Goal: Information Seeking & Learning: Learn about a topic

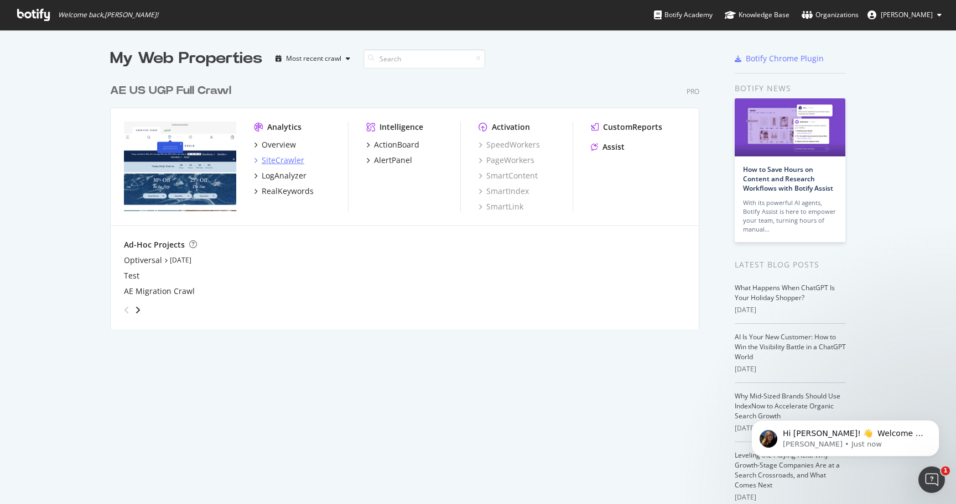
click at [273, 159] on div "SiteCrawler" at bounding box center [283, 160] width 43 height 11
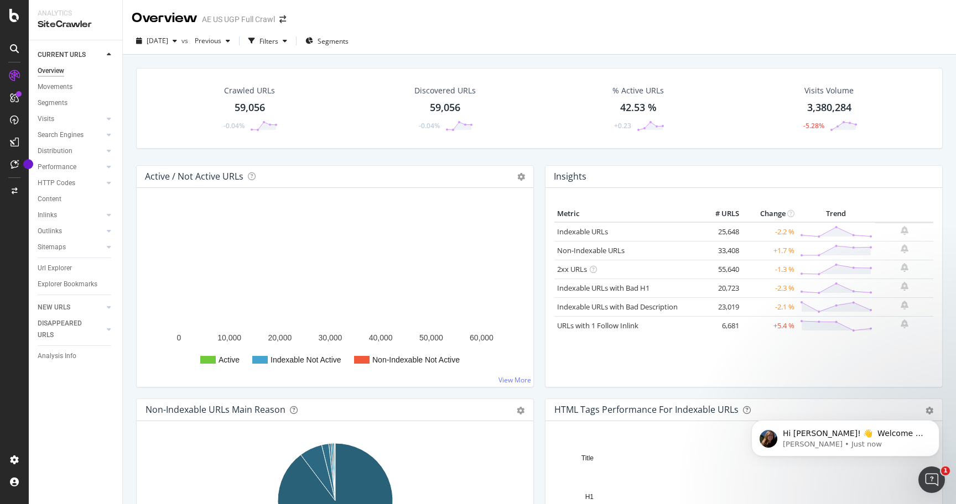
scroll to position [13, 0]
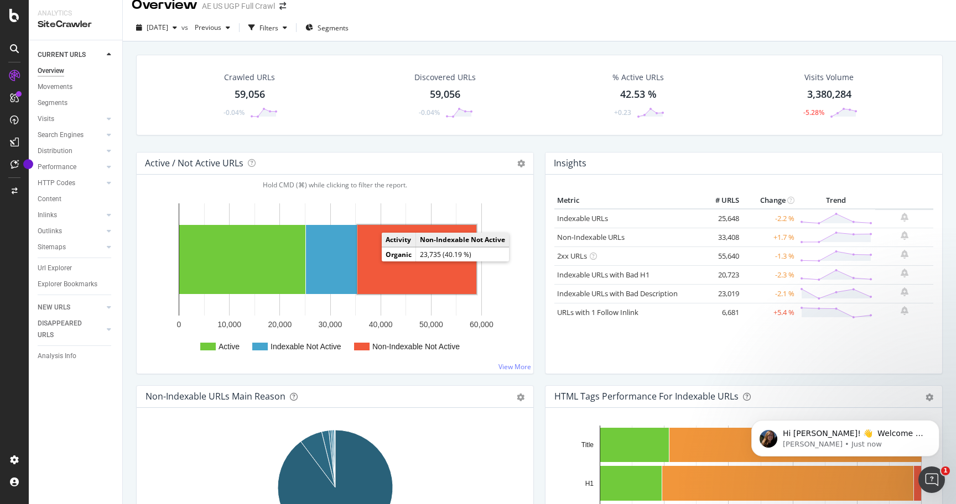
click at [444, 273] on rect "A chart." at bounding box center [416, 259] width 119 height 69
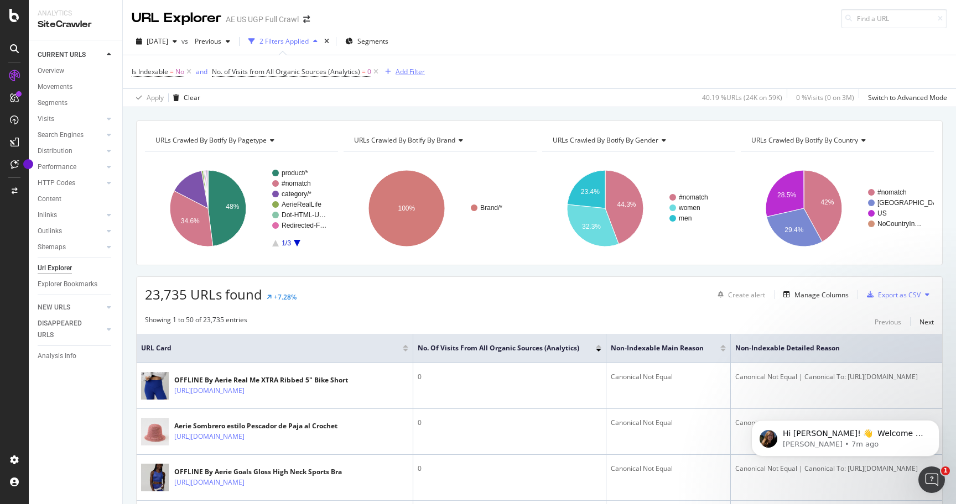
click at [402, 71] on div "Add Filter" at bounding box center [409, 71] width 29 height 9
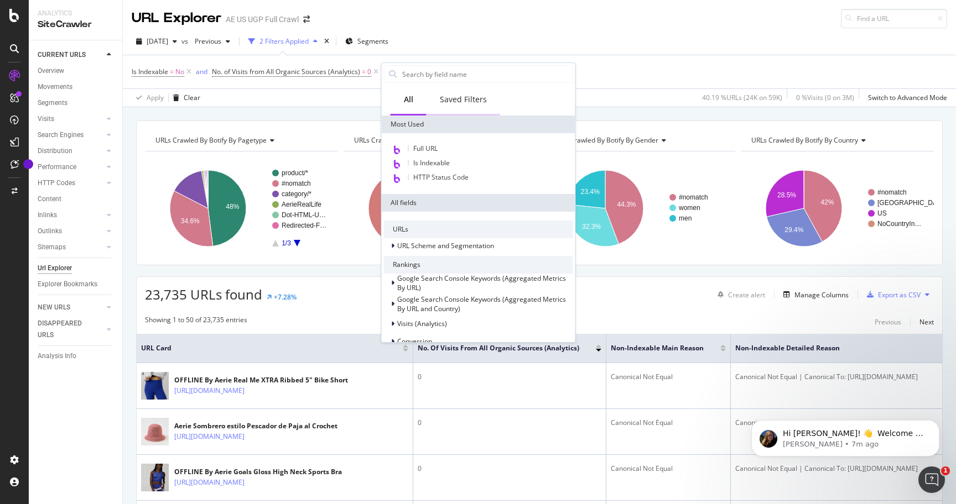
click at [452, 97] on div "Saved Filters" at bounding box center [463, 99] width 47 height 11
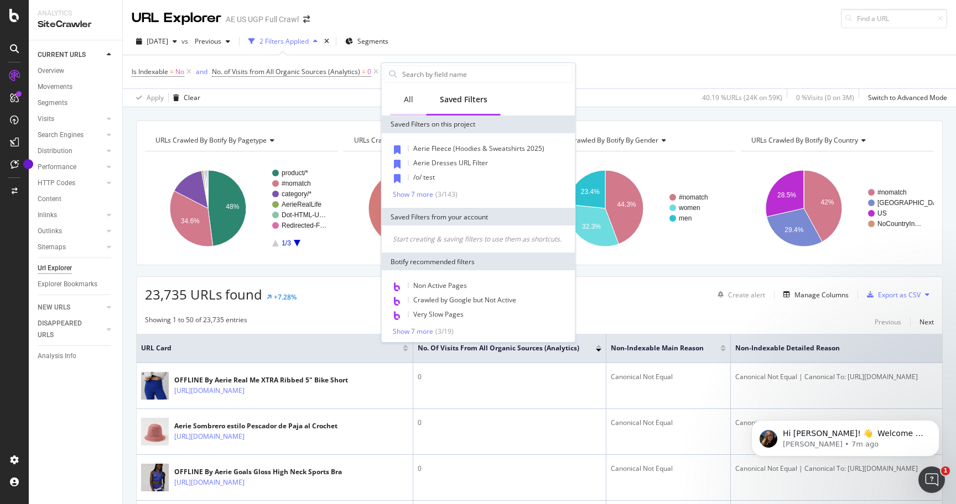
click at [415, 103] on div "All" at bounding box center [408, 100] width 36 height 30
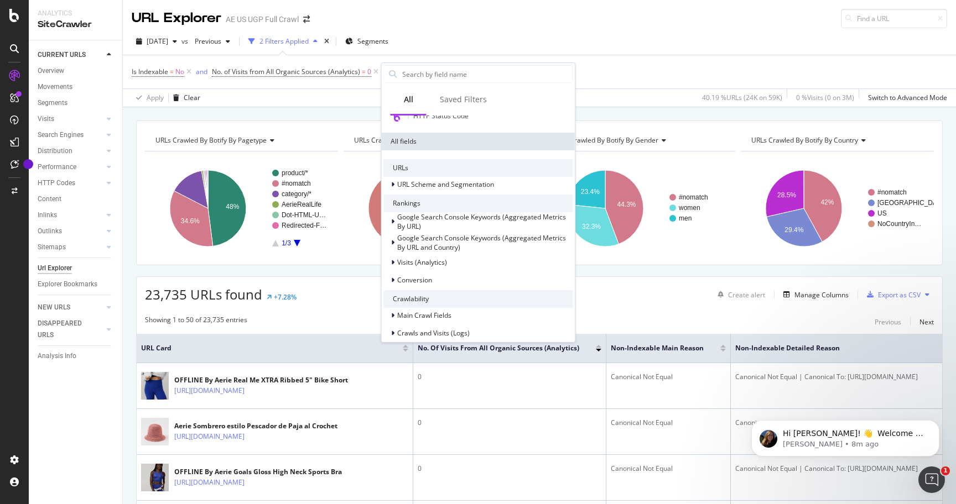
scroll to position [2, 0]
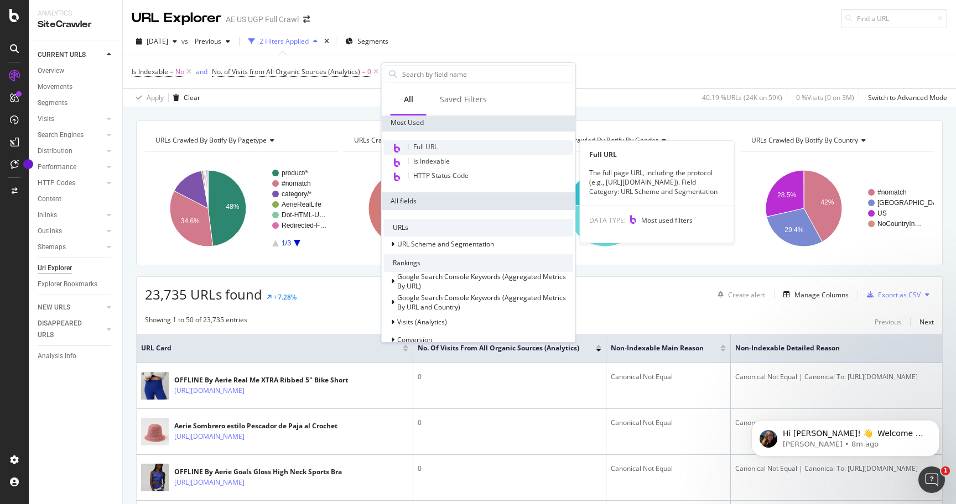
click at [429, 151] on span "Full URL" at bounding box center [425, 146] width 24 height 9
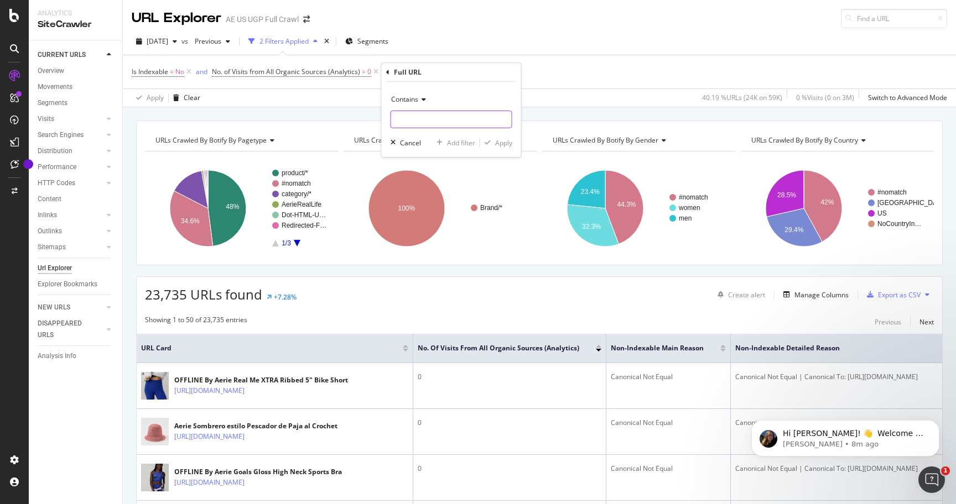
click at [421, 121] on input "text" at bounding box center [451, 120] width 121 height 18
type input "/o/"
click at [503, 143] on div "Apply" at bounding box center [503, 142] width 17 height 9
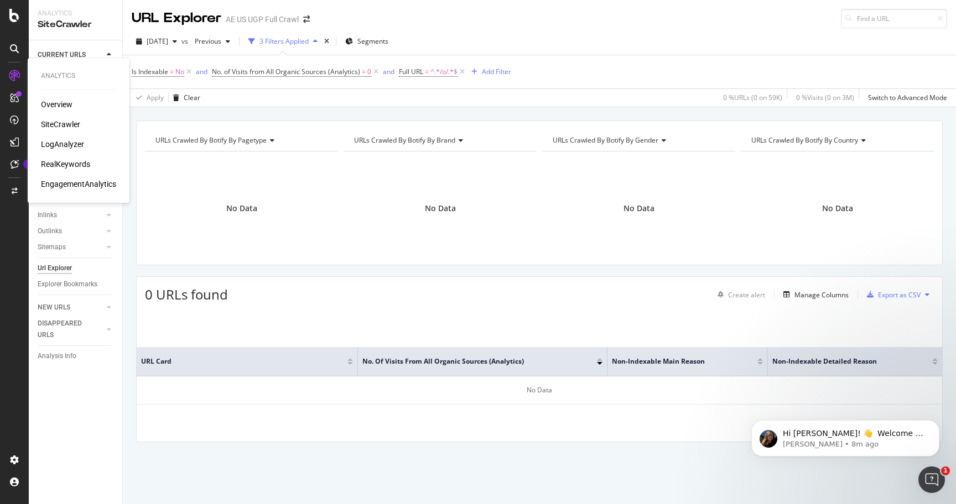
click at [61, 126] on div "SiteCrawler" at bounding box center [60, 124] width 39 height 11
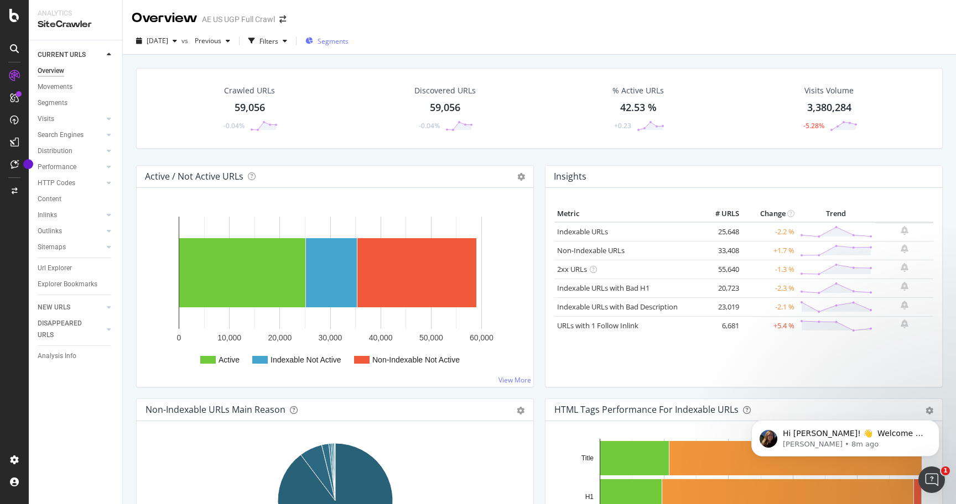
click at [347, 39] on span "Segments" at bounding box center [332, 41] width 31 height 9
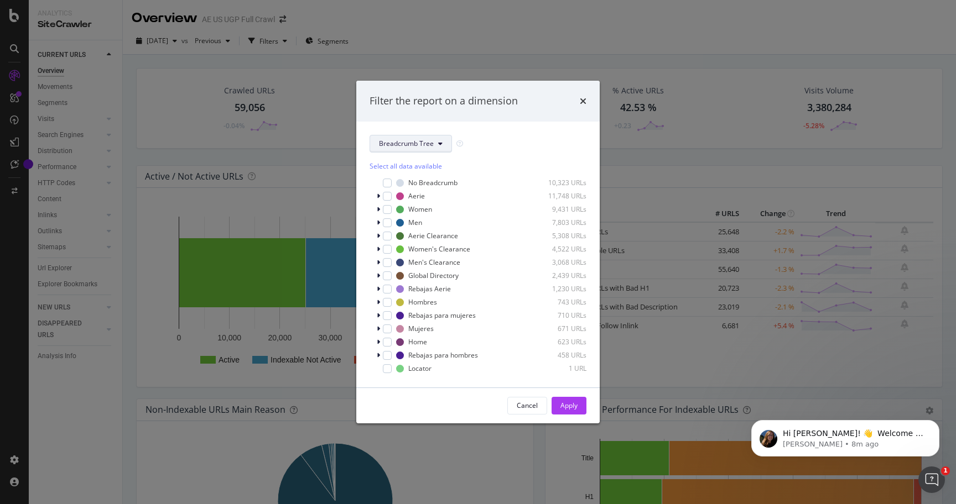
click at [421, 142] on span "Breadcrumb Tree" at bounding box center [406, 143] width 55 height 9
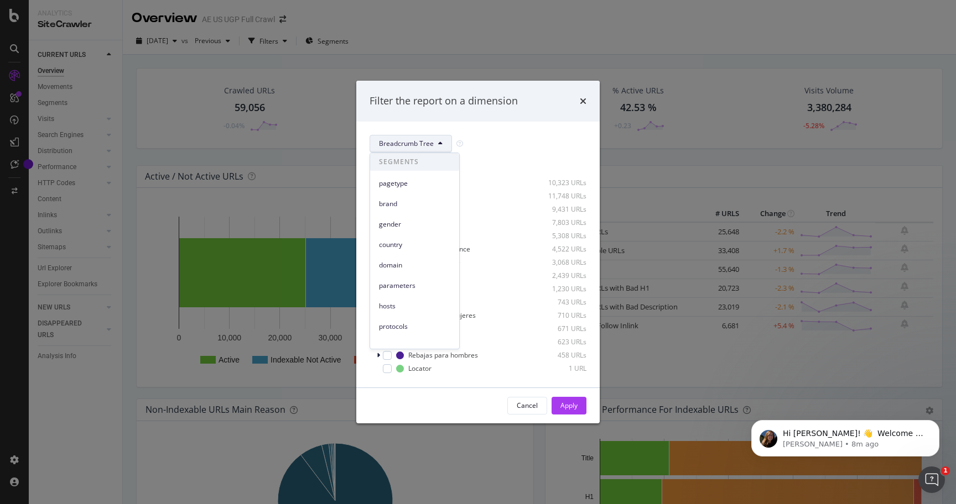
click at [457, 119] on div "Filter the report on a dimension" at bounding box center [477, 101] width 243 height 41
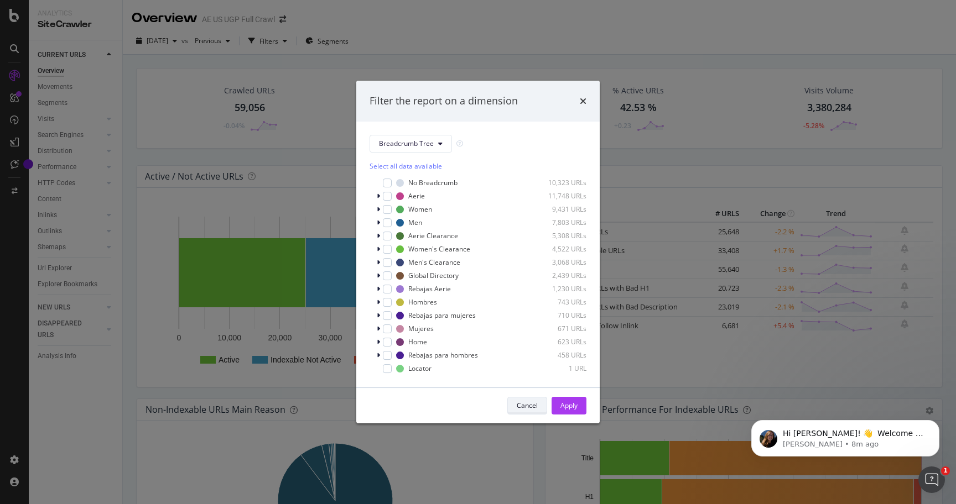
click at [535, 402] on div "Cancel" at bounding box center [527, 405] width 21 height 9
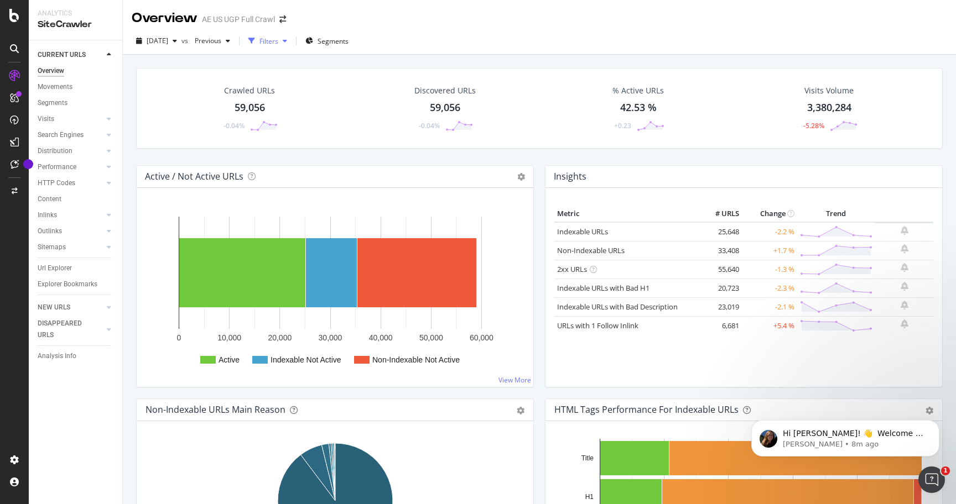
click at [278, 44] on div "Filters" at bounding box center [268, 41] width 19 height 9
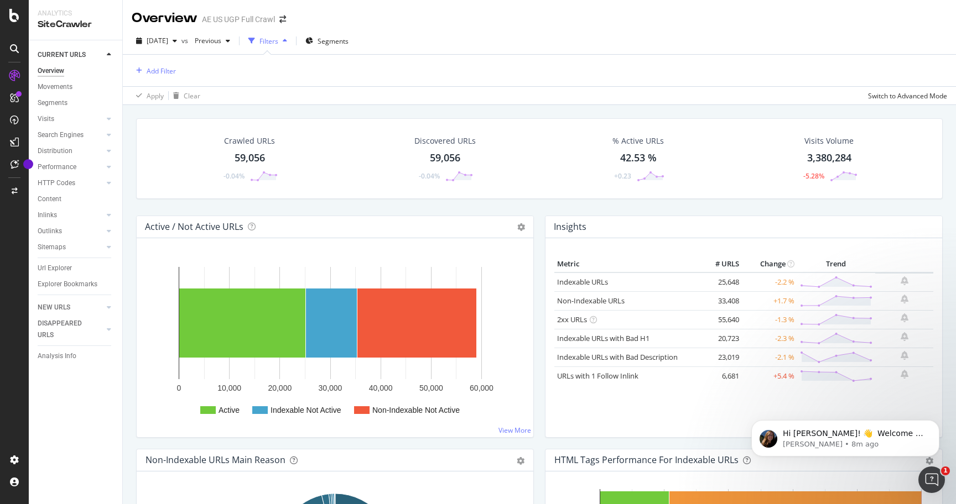
click at [278, 44] on div "Filters" at bounding box center [268, 41] width 19 height 9
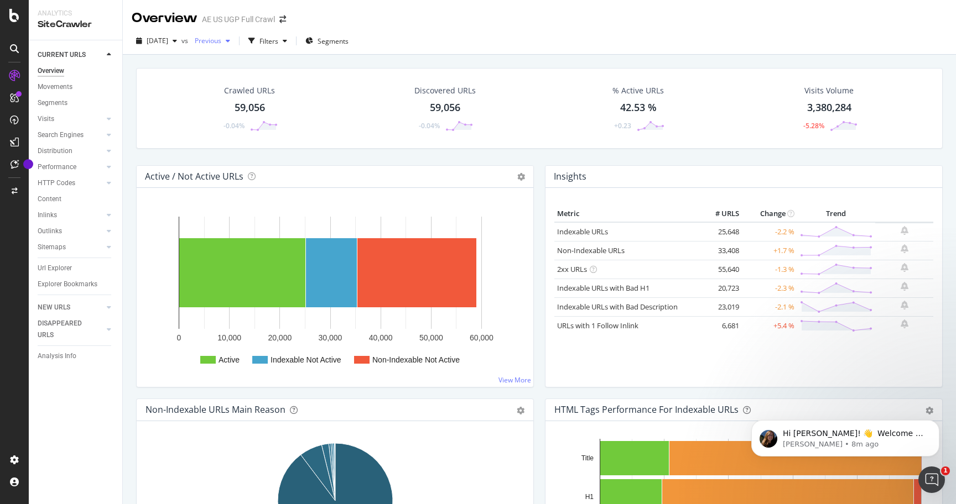
click at [221, 40] on span "Previous" at bounding box center [205, 40] width 31 height 9
click at [49, 102] on div "Segments" at bounding box center [53, 103] width 30 height 12
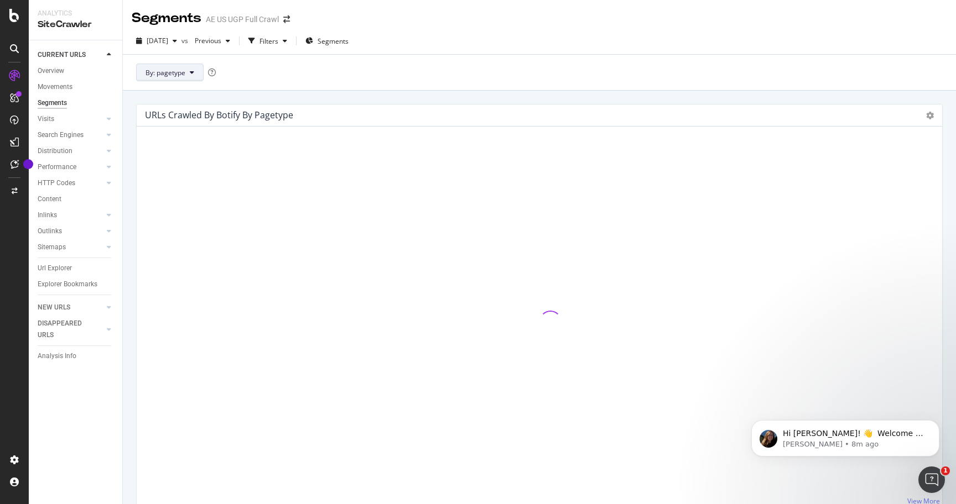
click at [154, 78] on button "By: pagetype" at bounding box center [169, 73] width 67 height 18
click at [283, 84] on div "By: pagetype" at bounding box center [539, 72] width 833 height 36
